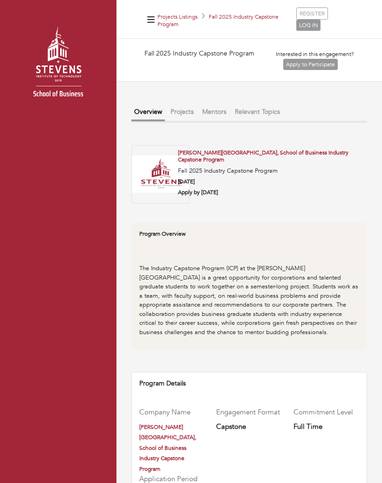
click at [320, 59] on link "Apply to Participate" at bounding box center [311, 64] width 55 height 11
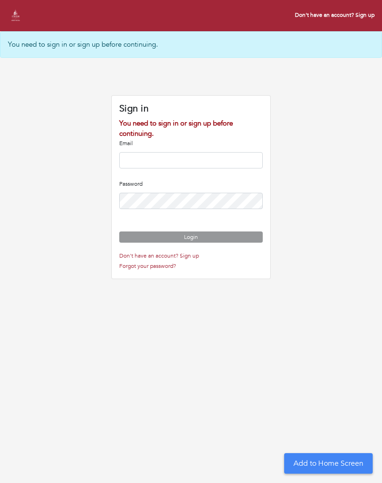
click at [213, 165] on input "email" at bounding box center [191, 160] width 144 height 16
type input "**********"
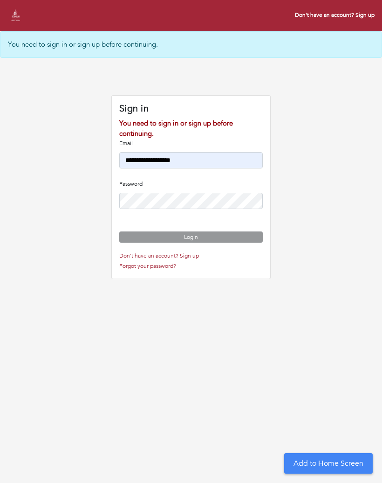
click at [218, 242] on button "Login" at bounding box center [191, 236] width 144 height 11
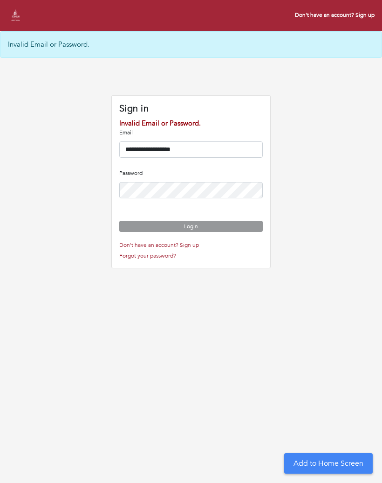
click at [227, 232] on button "Login" at bounding box center [191, 226] width 144 height 11
click at [189, 249] on link "Don't have an account? Sign up" at bounding box center [159, 244] width 80 height 7
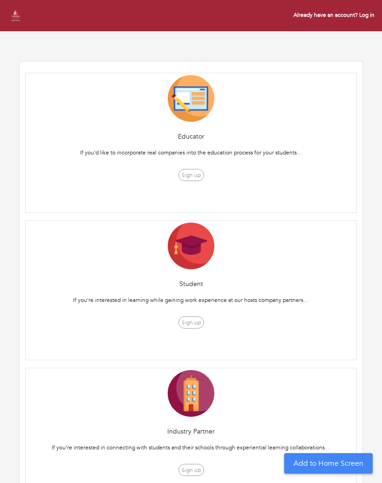
click at [199, 320] on button "Sign up" at bounding box center [192, 322] width 26 height 12
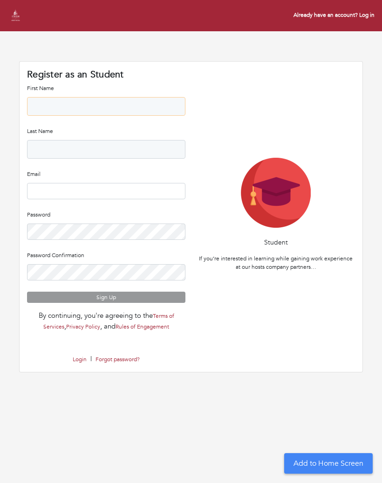
click at [121, 109] on input "text" at bounding box center [106, 106] width 159 height 19
type input "**********"
click at [124, 142] on input "text" at bounding box center [106, 149] width 159 height 19
type input "******"
click at [126, 189] on input "email" at bounding box center [106, 191] width 159 height 16
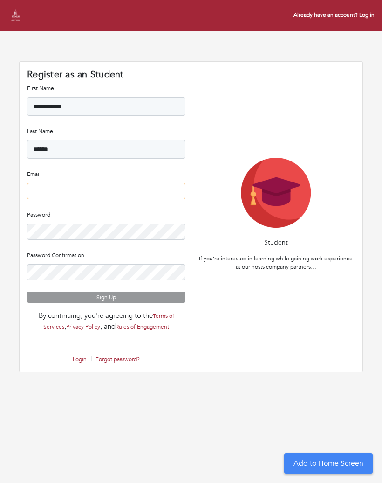
type input "**********"
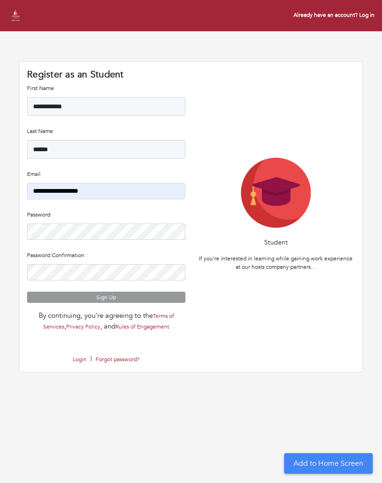
click at [129, 292] on button "Sign Up" at bounding box center [106, 296] width 159 height 11
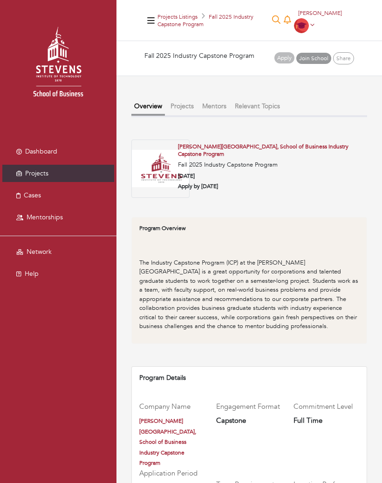
click at [221, 184] on h6 "Apply by August 2025" at bounding box center [272, 186] width 189 height 7
click at [210, 185] on h6 "Apply by [DATE]" at bounding box center [272, 186] width 189 height 7
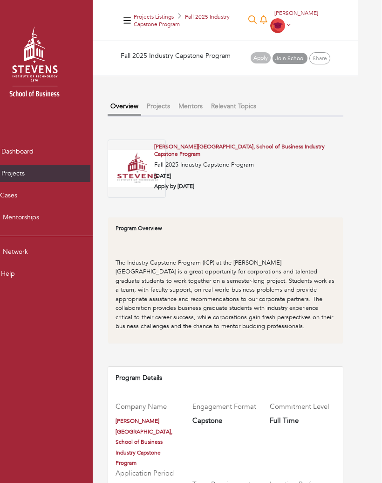
scroll to position [0, 29]
click at [186, 181] on div "Stevens Institute of Technology, School of Business Industry Capstone Program F…" at bounding box center [247, 168] width 206 height 50
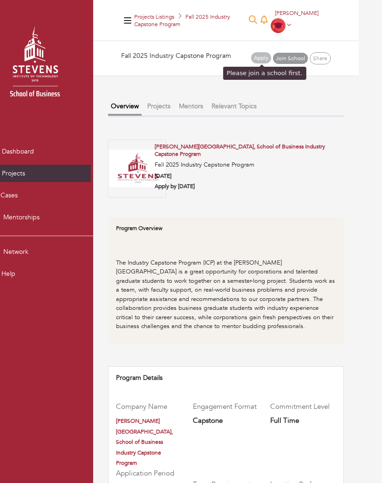
click at [251, 59] on span "Apply" at bounding box center [261, 58] width 20 height 12
click at [283, 54] on link "Join School" at bounding box center [290, 58] width 35 height 11
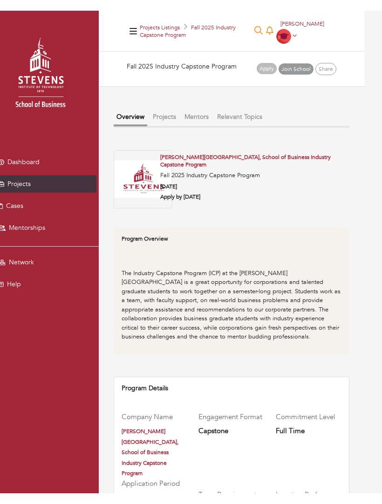
scroll to position [0, 0]
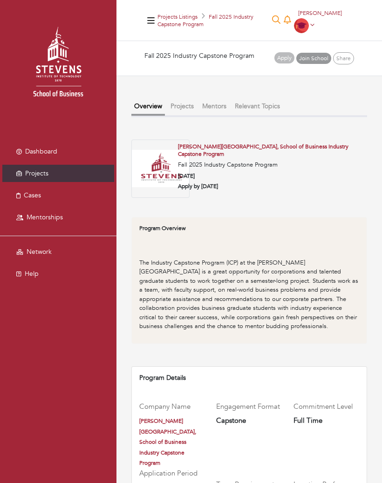
click at [309, 60] on link "Join School" at bounding box center [314, 58] width 35 height 11
click at [219, 15] on link "Fall 2025 Industry Capstone Program" at bounding box center [206, 20] width 96 height 15
click at [304, 22] on img at bounding box center [301, 25] width 15 height 15
click at [290, 148] on link "[PERSON_NAME][GEOGRAPHIC_DATA], School of Business Industry Capstone Program" at bounding box center [263, 150] width 171 height 15
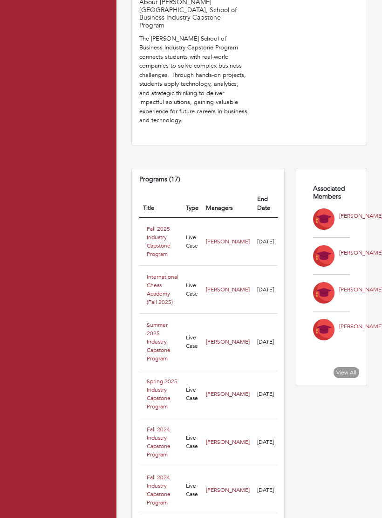
scroll to position [424, 0]
click at [156, 225] on link "Fall 2025 Industry Capstone Program" at bounding box center [159, 241] width 24 height 33
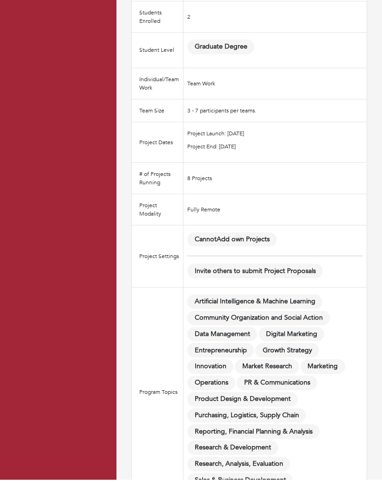
scroll to position [462, 0]
click at [227, 343] on span "Entrepreneurship" at bounding box center [220, 350] width 67 height 14
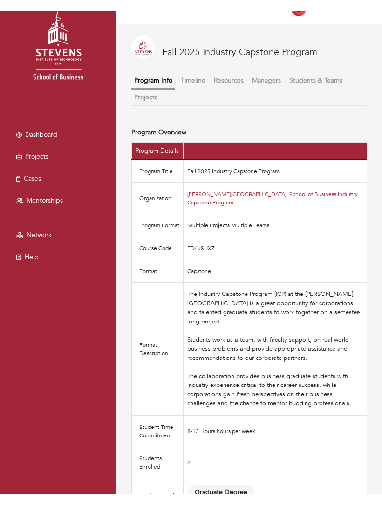
scroll to position [0, 0]
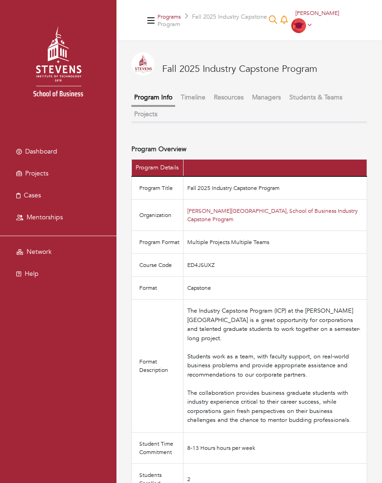
click at [200, 95] on button "Timeline" at bounding box center [193, 97] width 30 height 15
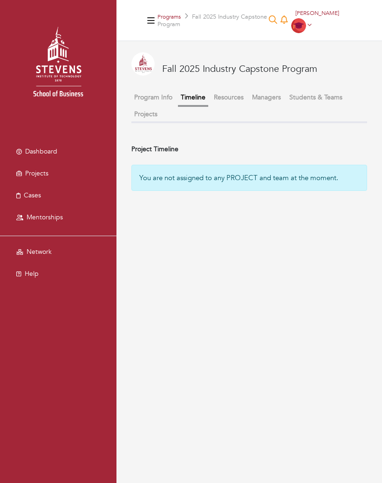
click at [236, 94] on button "Resources" at bounding box center [228, 97] width 35 height 15
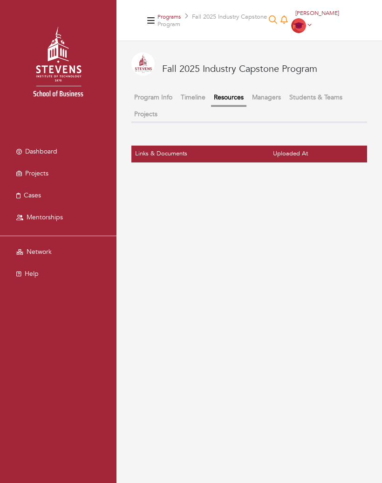
click at [159, 95] on button "Program Info" at bounding box center [153, 97] width 44 height 15
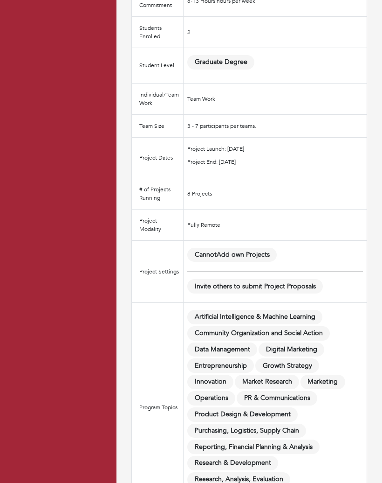
scroll to position [447, 0]
click at [247, 252] on span "Cannot Add own Projects" at bounding box center [232, 254] width 90 height 14
click at [260, 291] on td "Cannot Add own Projects Invite others to submit Project Proposals" at bounding box center [276, 271] width 184 height 62
click at [274, 329] on span "Community Organization and Social Action" at bounding box center [258, 332] width 143 height 14
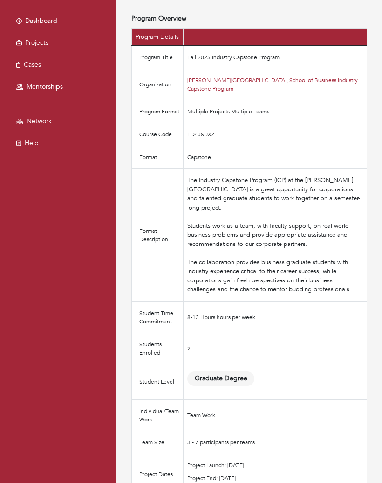
scroll to position [0, 0]
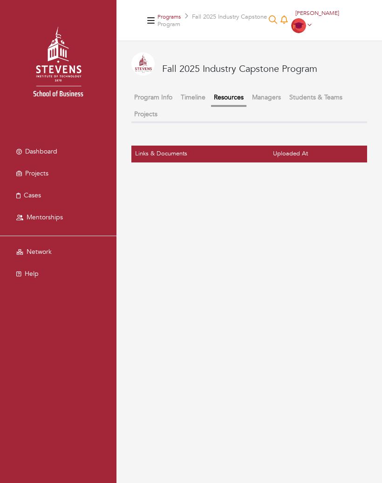
click at [293, 150] on th "Uploaded At" at bounding box center [319, 153] width 98 height 17
click at [175, 152] on th "Links & Documents" at bounding box center [200, 153] width 138 height 17
click at [279, 96] on button "Managers" at bounding box center [266, 97] width 35 height 15
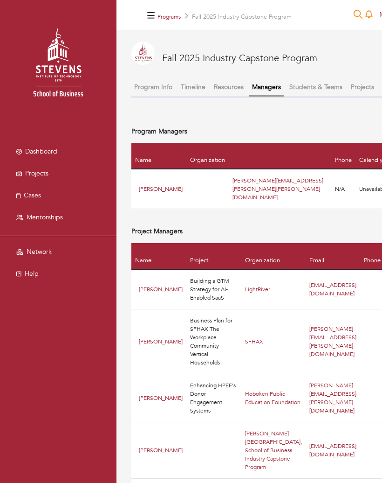
click at [320, 82] on button "Students & Teams" at bounding box center [316, 86] width 59 height 15
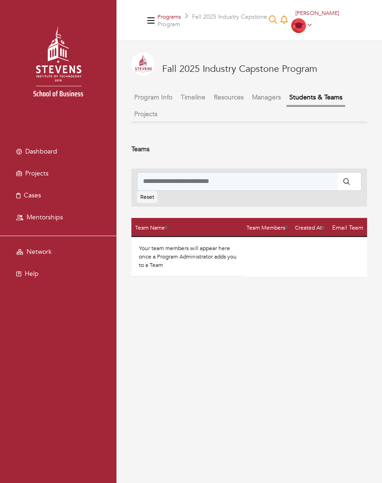
click at [150, 113] on button "Projects" at bounding box center [145, 113] width 29 height 15
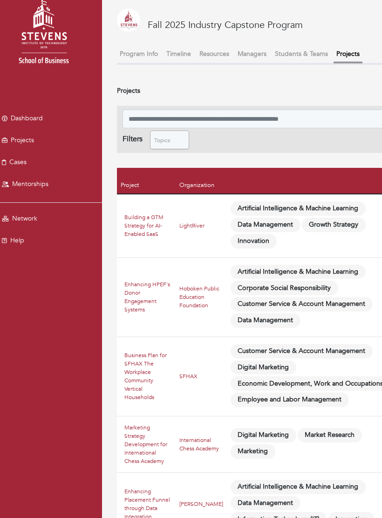
scroll to position [35, 14]
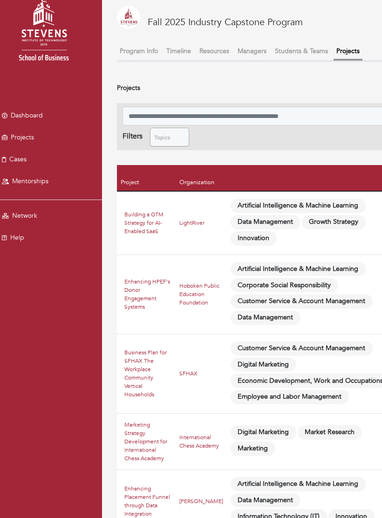
click at [153, 215] on link "Building a GTM Strategy for AI-Enabled SaaS" at bounding box center [144, 223] width 39 height 24
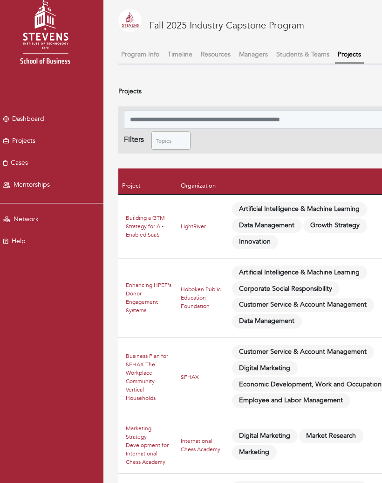
scroll to position [36, 14]
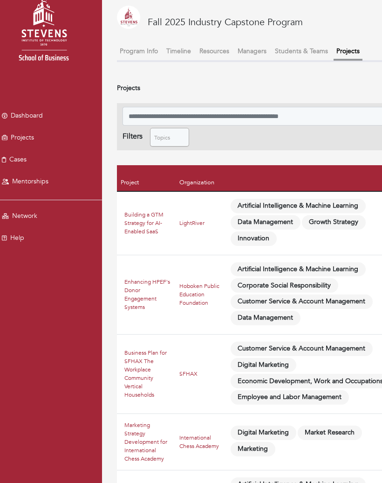
click at [24, 109] on link "Dashboard" at bounding box center [44, 115] width 112 height 17
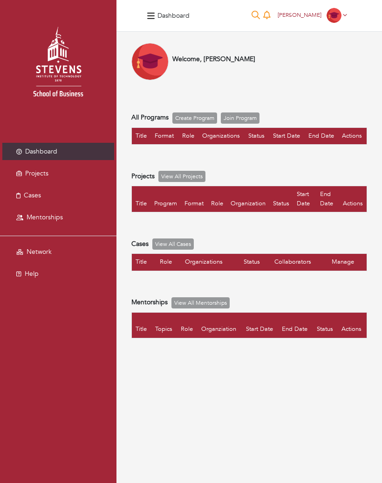
click at [245, 117] on link "Join Program" at bounding box center [240, 117] width 39 height 11
click at [347, 18] on link "[PERSON_NAME]" at bounding box center [313, 14] width 78 height 7
click at [231, 70] on div "Welcome, Mahalakshmi Chouti" at bounding box center [249, 61] width 236 height 37
click at [157, 6] on div "Dashboard 0 Mahalakshmi Chouti Mahalakshmi Chouti My profile My organizations S…" at bounding box center [250, 16] width 266 height 32
click at [150, 14] on icon "button" at bounding box center [150, 16] width 7 height 6
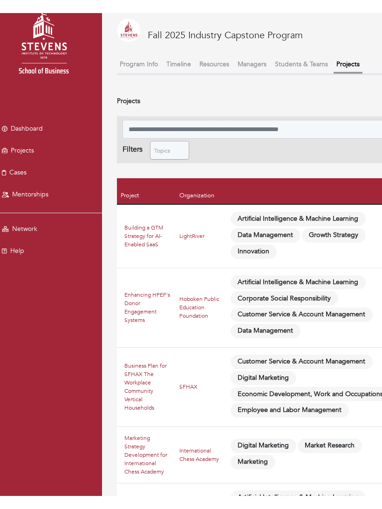
scroll to position [12, 0]
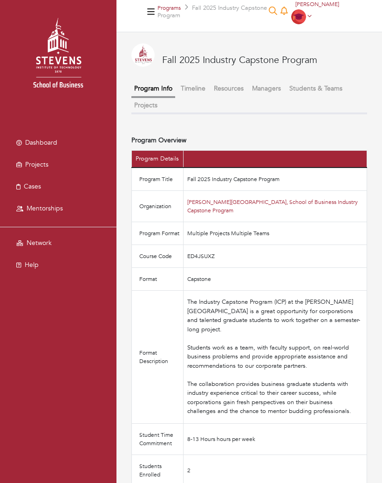
scroll to position [7, 0]
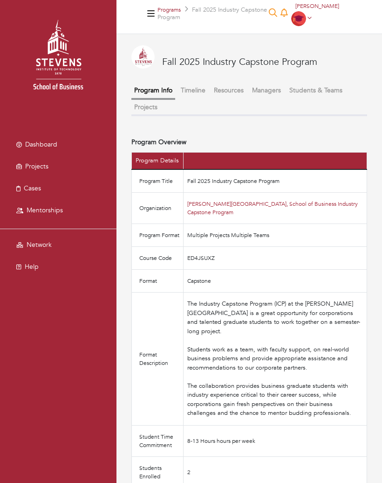
click at [215, 207] on link "[PERSON_NAME][GEOGRAPHIC_DATA], School of Business Industry Capstone Program" at bounding box center [272, 208] width 171 height 16
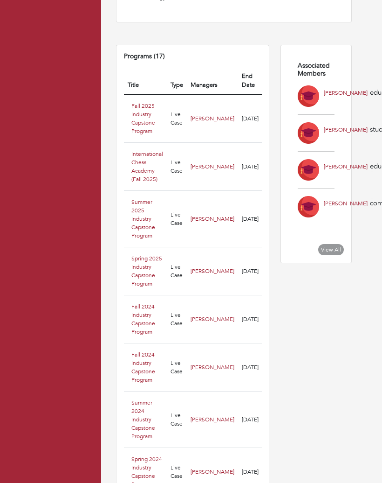
scroll to position [547, 15]
click at [140, 103] on link "Fall 2025 Industry Capstone Program" at bounding box center [143, 119] width 24 height 33
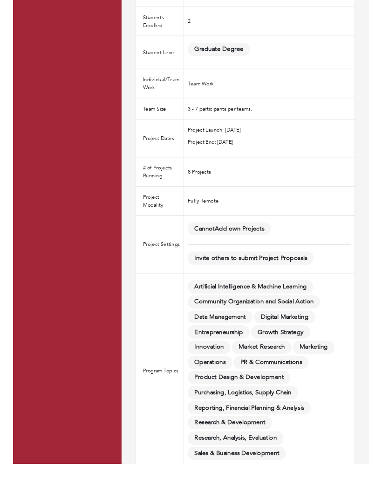
scroll to position [470, 0]
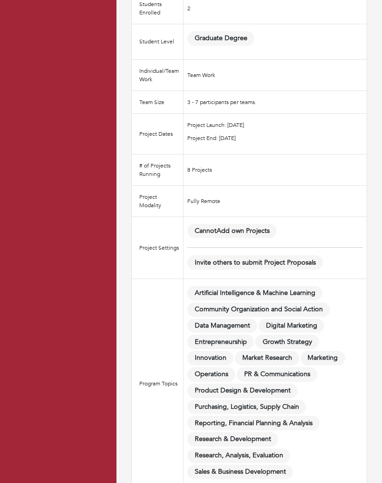
click at [241, 322] on span "Data Management" at bounding box center [222, 325] width 70 height 14
click at [201, 318] on span "Data Management" at bounding box center [222, 325] width 70 height 14
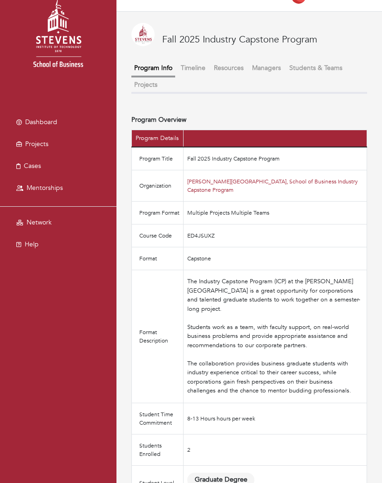
scroll to position [0, 0]
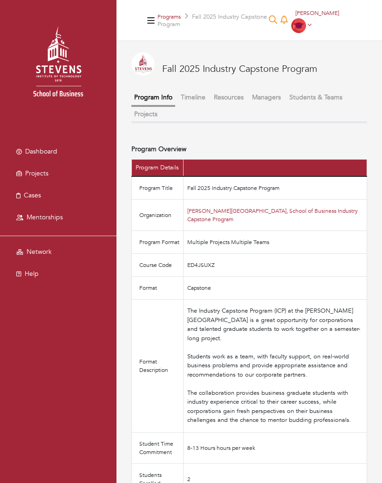
click at [260, 209] on link "[PERSON_NAME][GEOGRAPHIC_DATA], School of Business Industry Capstone Program" at bounding box center [272, 215] width 171 height 16
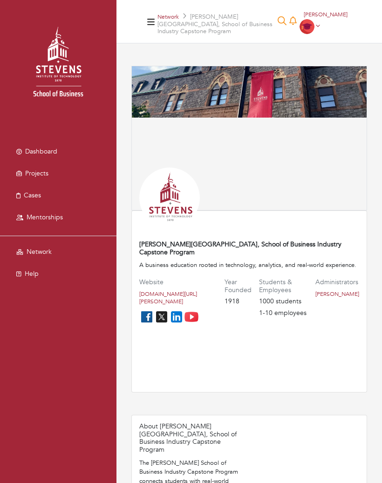
click at [173, 14] on link "Network" at bounding box center [168, 16] width 21 height 7
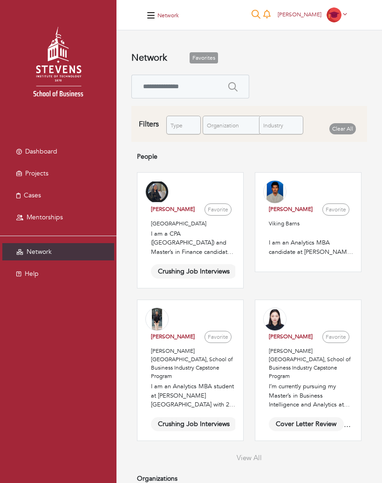
click at [176, 228] on link at bounding box center [191, 230] width 106 height 115
click at [192, 370] on link at bounding box center [191, 370] width 106 height 140
click at [157, 9] on button "button" at bounding box center [151, 14] width 13 height 15
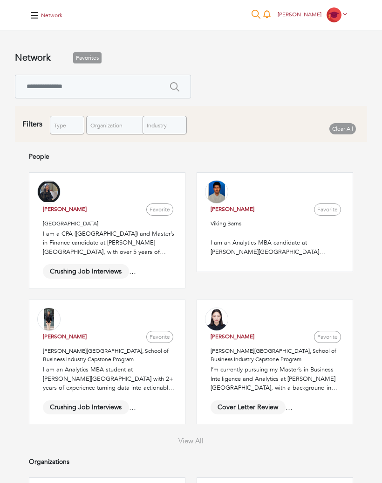
click at [32, 13] on icon "button" at bounding box center [34, 15] width 7 height 6
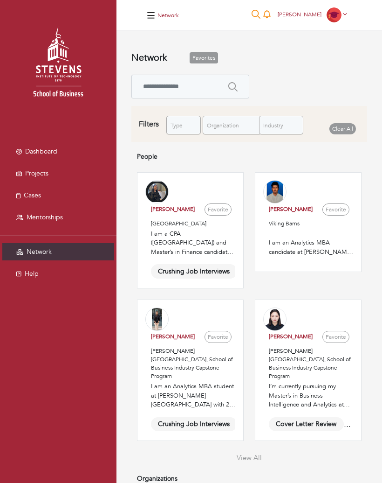
click at [64, 147] on link "Dashboard" at bounding box center [58, 151] width 112 height 17
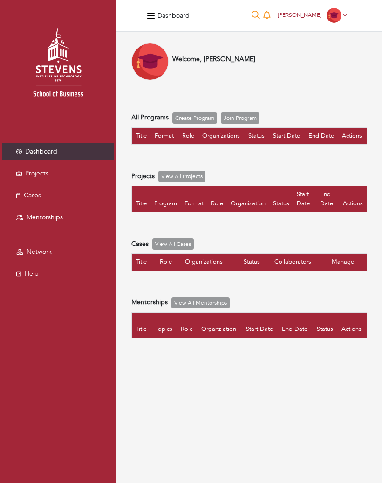
click at [242, 117] on link "Join Program" at bounding box center [240, 117] width 39 height 11
click at [65, 173] on link "Projects" at bounding box center [58, 173] width 112 height 17
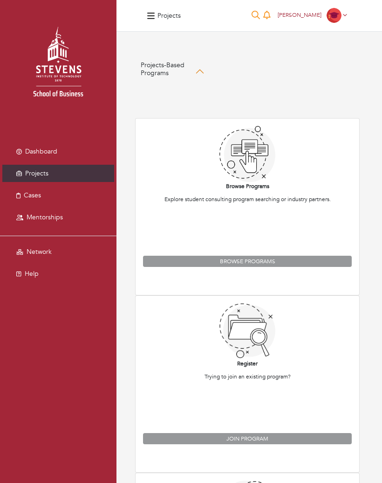
click at [42, 194] on link "Cases" at bounding box center [58, 195] width 112 height 17
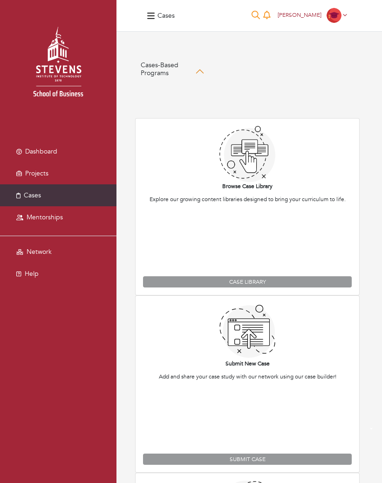
click at [59, 213] on span "Mentorships" at bounding box center [45, 217] width 36 height 9
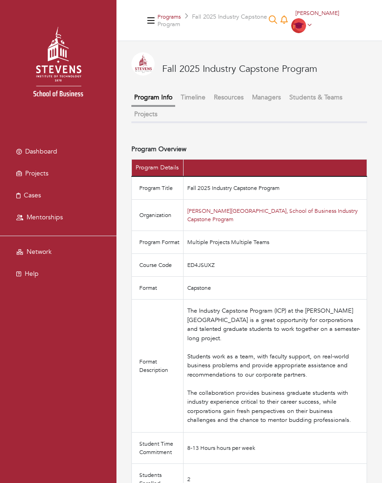
click at [207, 218] on link "[PERSON_NAME][GEOGRAPHIC_DATA], School of Business Industry Capstone Program" at bounding box center [272, 215] width 171 height 16
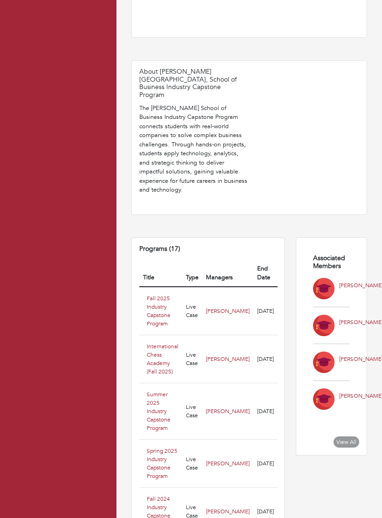
scroll to position [364, 0]
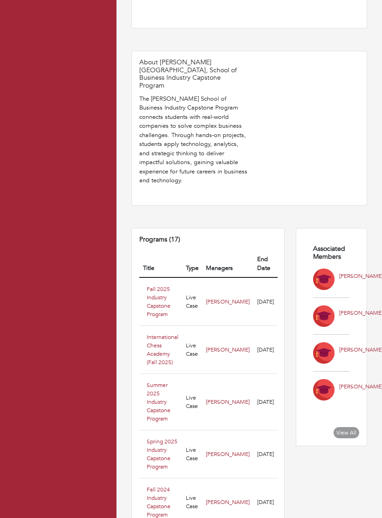
click at [156, 285] on link "Fall 2025 Industry Capstone Program" at bounding box center [159, 301] width 24 height 33
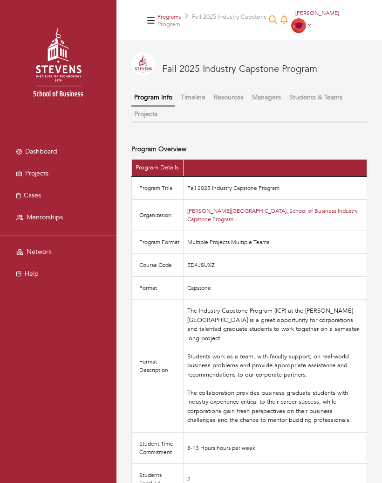
click at [224, 202] on td "[PERSON_NAME][GEOGRAPHIC_DATA], School of Business Industry Capstone Program" at bounding box center [276, 215] width 184 height 31
click at [200, 210] on link "[PERSON_NAME][GEOGRAPHIC_DATA], School of Business Industry Capstone Program" at bounding box center [272, 215] width 171 height 16
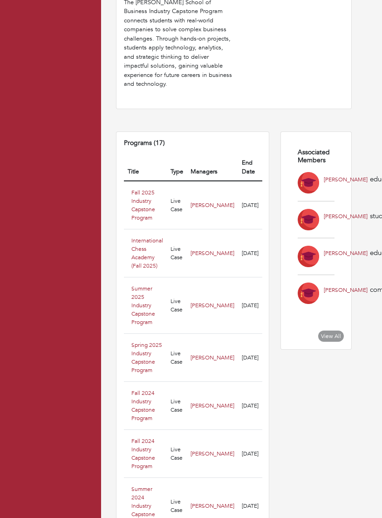
scroll to position [460, 15]
click at [182, 181] on td "Live Case" at bounding box center [177, 205] width 20 height 48
click at [153, 189] on link "Fall 2025 Industry Capstone Program" at bounding box center [143, 205] width 24 height 33
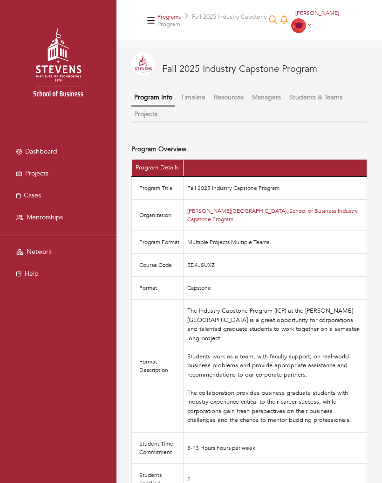
click at [319, 16] on span "[PERSON_NAME]" at bounding box center [318, 12] width 44 height 7
click at [294, 42] on link "My profile" at bounding box center [310, 45] width 74 height 12
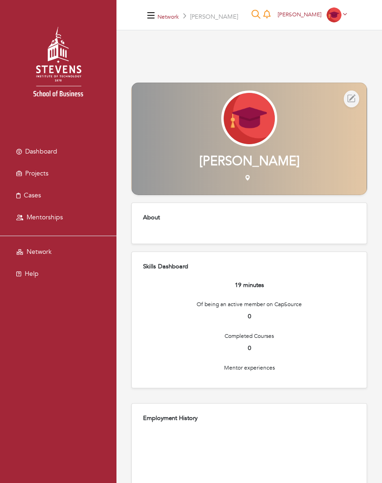
click at [348, 17] on link "[PERSON_NAME]" at bounding box center [313, 14] width 78 height 7
